Goal: Task Accomplishment & Management: Complete application form

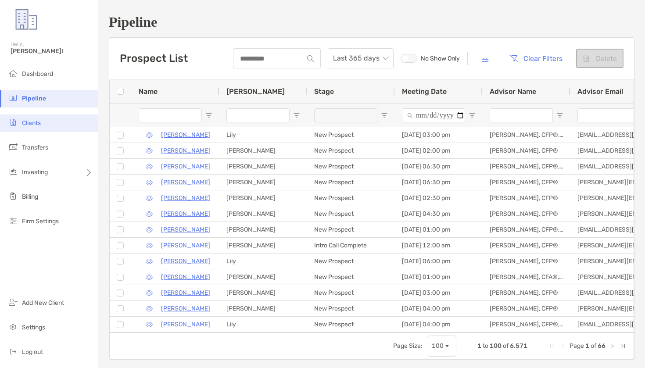
click at [45, 120] on li "Clients" at bounding box center [49, 124] width 98 height 18
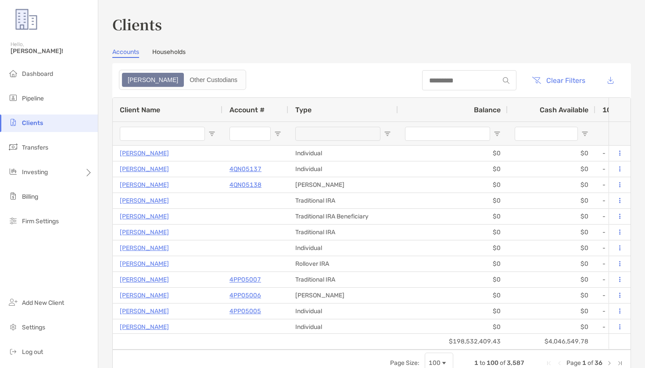
click at [500, 80] on div at bounding box center [508, 80] width 17 height 7
click at [484, 80] on input at bounding box center [460, 80] width 77 height 7
click at [461, 77] on input at bounding box center [460, 80] width 77 height 7
click at [83, 91] on li "Pipeline" at bounding box center [49, 99] width 98 height 18
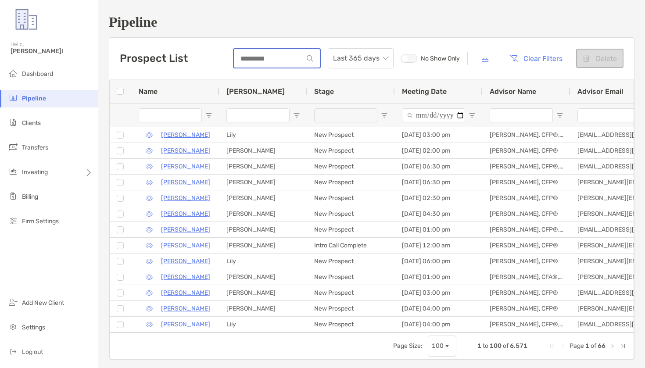
click at [284, 55] on input at bounding box center [268, 58] width 69 height 7
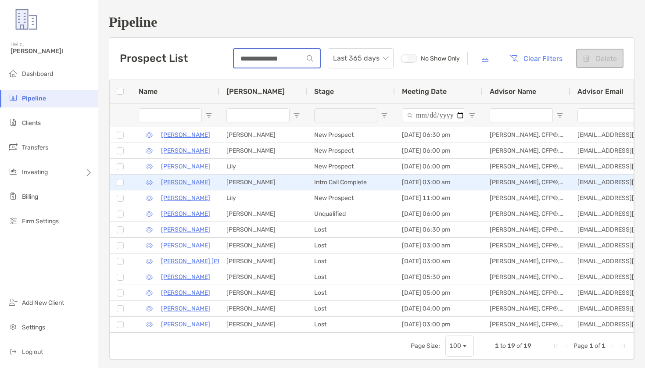
type input "**********"
click at [154, 181] on button "button" at bounding box center [149, 182] width 21 height 13
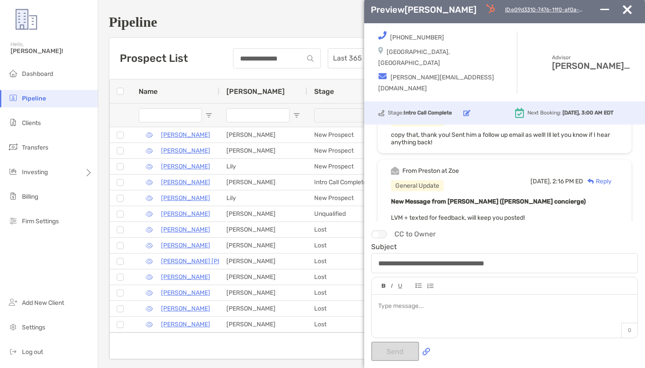
click at [634, 14] on button "button" at bounding box center [627, 9] width 22 height 9
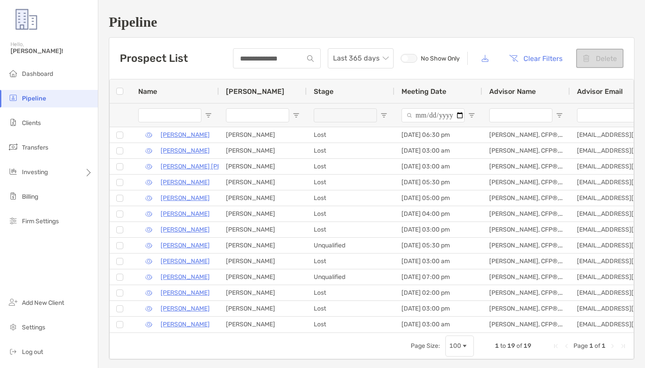
click at [248, 1] on div "**********" at bounding box center [371, 187] width 547 height 374
click at [88, 0] on div "Pipeline" at bounding box center [49, 20] width 98 height 40
drag, startPoint x: 271, startPoint y: 56, endPoint x: 115, endPoint y: 90, distance: 159.0
click at [157, 55] on div "**********" at bounding box center [371, 58] width 525 height 41
click at [10, 126] on img at bounding box center [13, 122] width 11 height 11
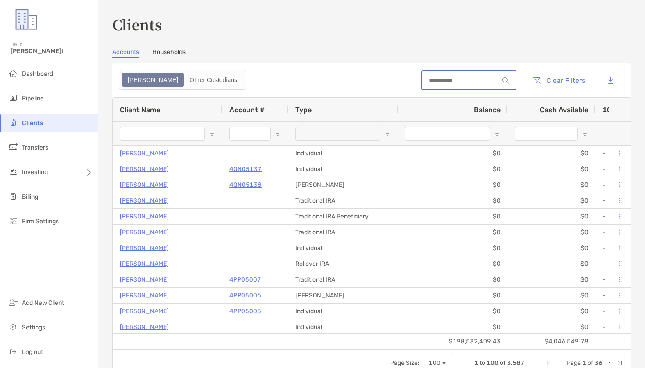
click at [456, 81] on input at bounding box center [460, 80] width 77 height 7
paste input "**********"
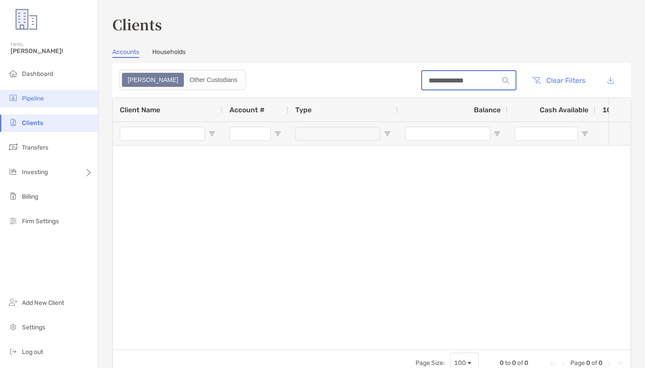
type input "**********"
click at [33, 95] on span "Pipeline" at bounding box center [33, 98] width 22 height 7
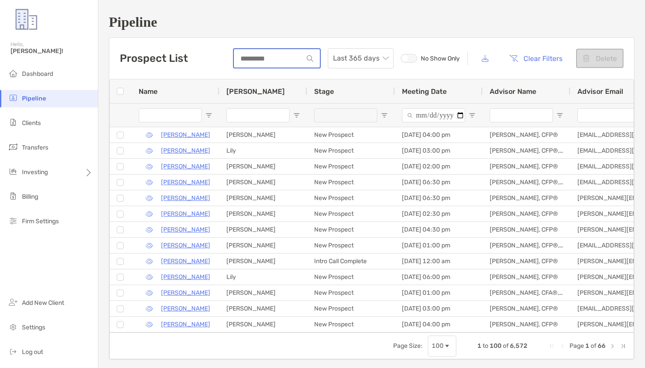
click at [290, 58] on input at bounding box center [268, 58] width 69 height 7
paste input "**********"
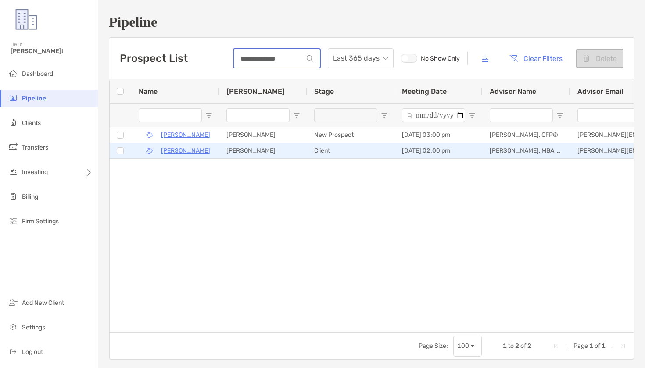
type input "**********"
click at [188, 148] on p "Miqual Spivey" at bounding box center [185, 150] width 49 height 11
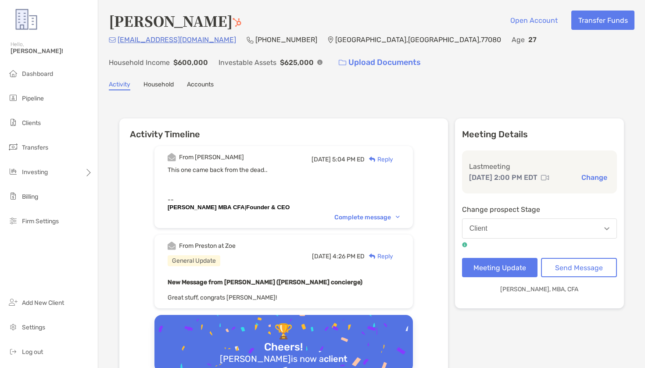
click at [204, 89] on link "Accounts" at bounding box center [200, 86] width 27 height 10
click at [587, 23] on button "Transfer Funds" at bounding box center [603, 20] width 63 height 19
click at [520, 23] on button "Open Account" at bounding box center [534, 20] width 61 height 19
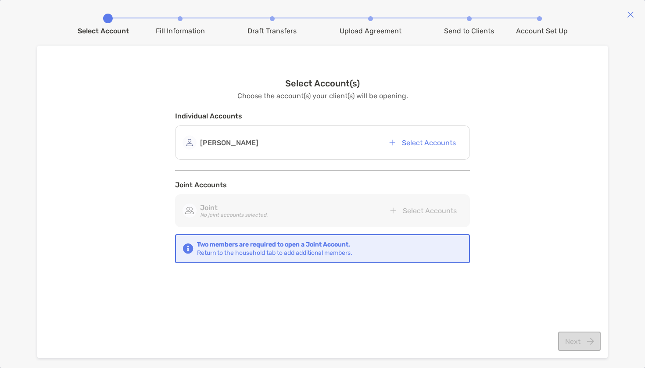
click at [436, 154] on div "Miqual Spivey Select Accounts" at bounding box center [322, 143] width 295 height 34
click at [434, 146] on button "Select Accounts" at bounding box center [422, 142] width 80 height 19
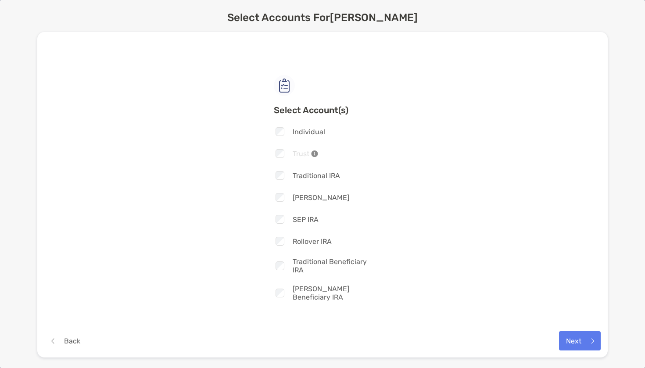
click at [568, 339] on button "Next" at bounding box center [580, 340] width 42 height 19
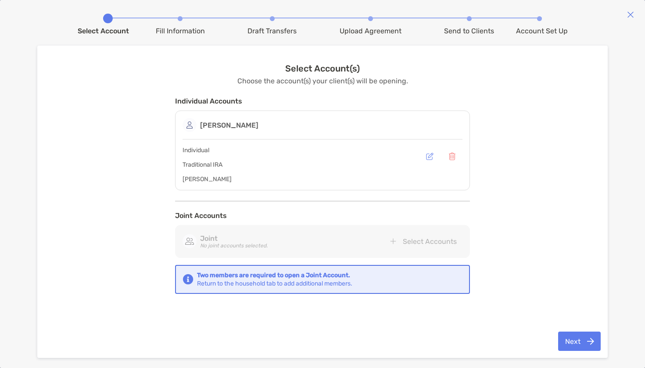
click at [570, 339] on button "Next" at bounding box center [579, 341] width 43 height 19
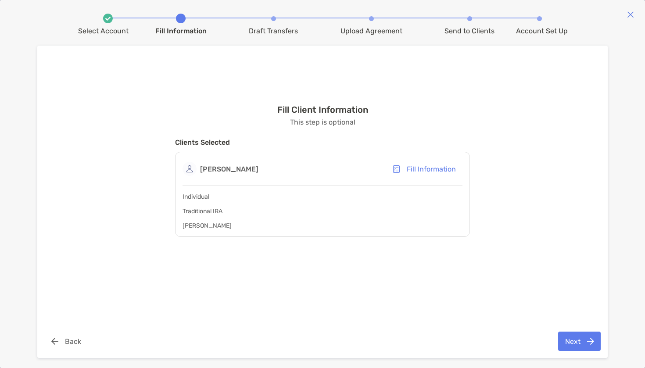
click at [570, 345] on button "Next" at bounding box center [579, 341] width 43 height 19
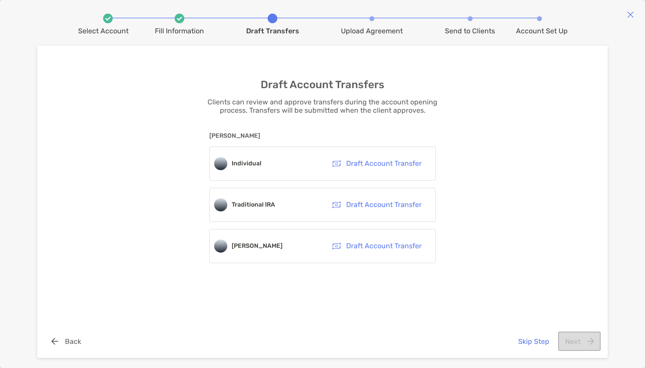
click at [537, 340] on button "Skip Step" at bounding box center [533, 341] width 45 height 19
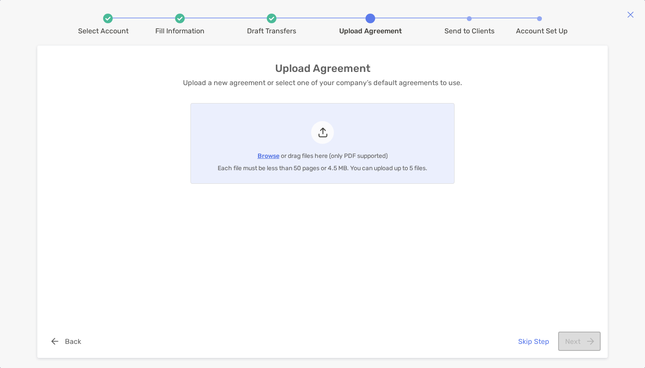
click at [523, 231] on div "Upload Agreement Upload a new agreement or select one of your company’s default…" at bounding box center [323, 187] width 410 height 248
click at [518, 232] on div "Upload Agreement Upload a new agreement or select one of your company’s default…" at bounding box center [323, 187] width 410 height 248
click at [525, 344] on button "Skip Step" at bounding box center [533, 341] width 45 height 19
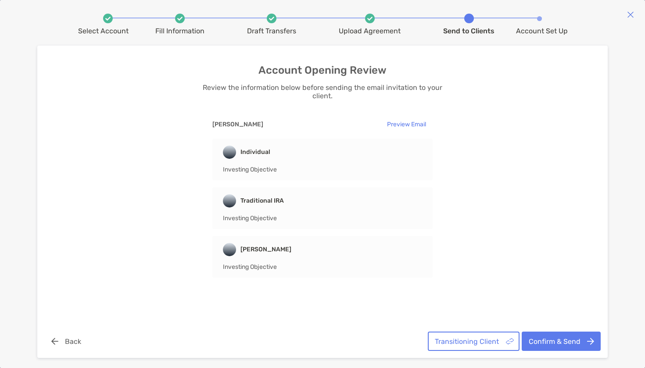
click at [536, 242] on div "Account Opening Review Review the information below before sending the email in…" at bounding box center [323, 187] width 558 height 248
click at [533, 242] on div "Account Opening Review Review the information below before sending the email in…" at bounding box center [323, 187] width 558 height 248
click at [544, 339] on button "Confirm & Send" at bounding box center [561, 341] width 79 height 19
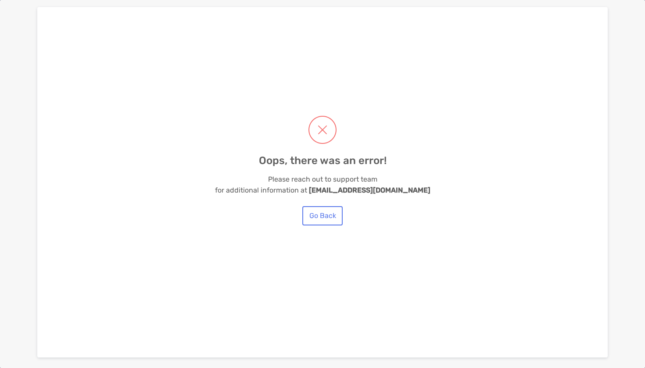
click at [339, 217] on button "Go Back" at bounding box center [322, 215] width 40 height 19
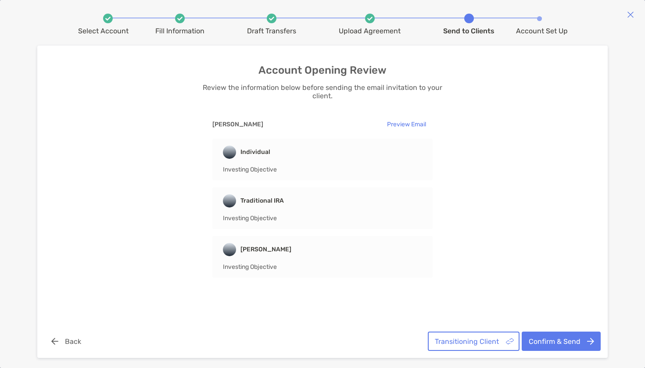
click at [75, 342] on button "Back" at bounding box center [65, 341] width 43 height 19
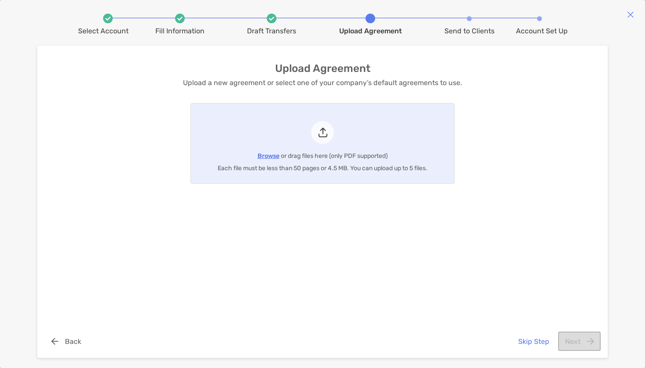
click at [75, 342] on button "Back" at bounding box center [65, 341] width 43 height 19
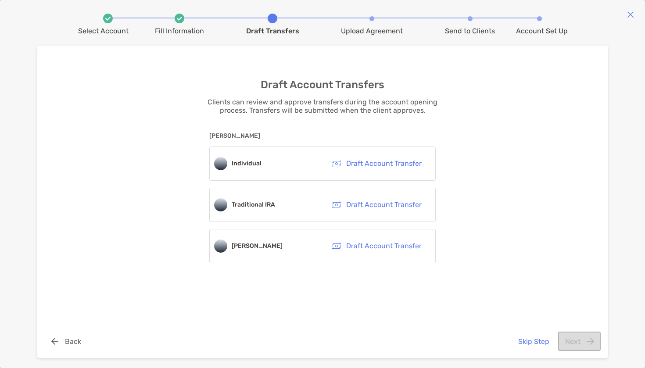
click at [75, 342] on button "Back" at bounding box center [65, 341] width 43 height 19
